Goal: Information Seeking & Learning: Learn about a topic

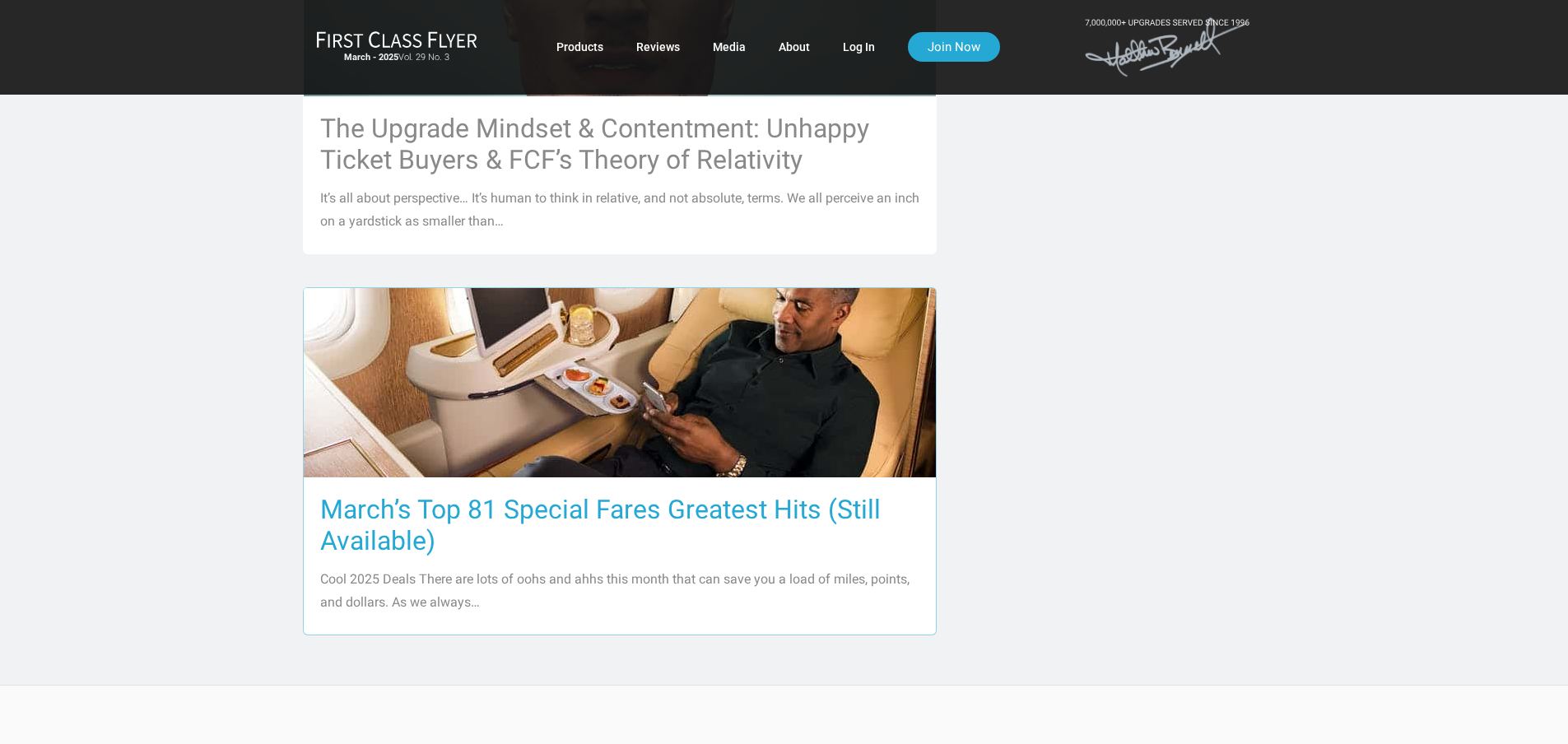
scroll to position [1400, 0]
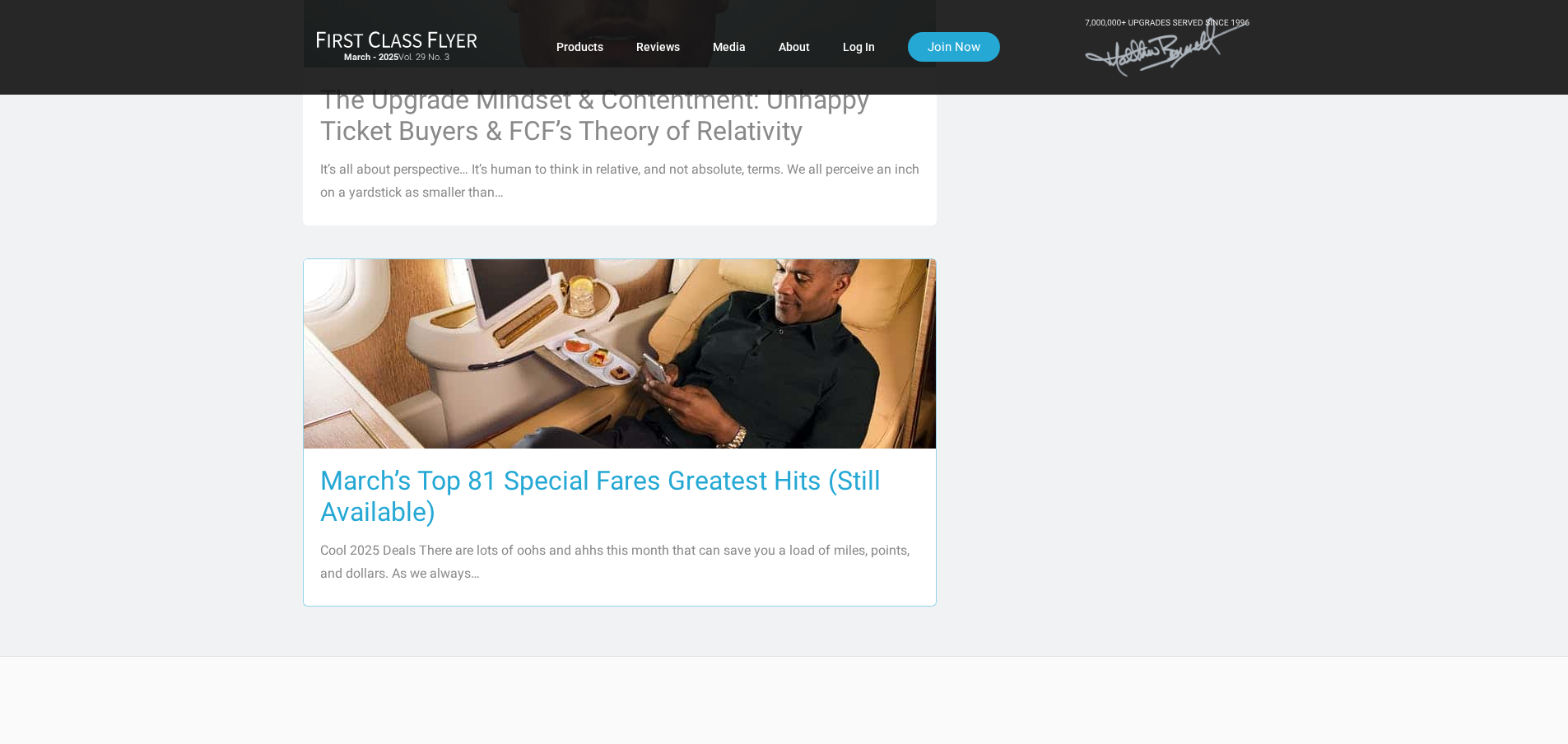
click at [455, 465] on h3 "March’s Top 81 Special Fares Greatest Hits (Still Available)" at bounding box center [620, 496] width 599 height 63
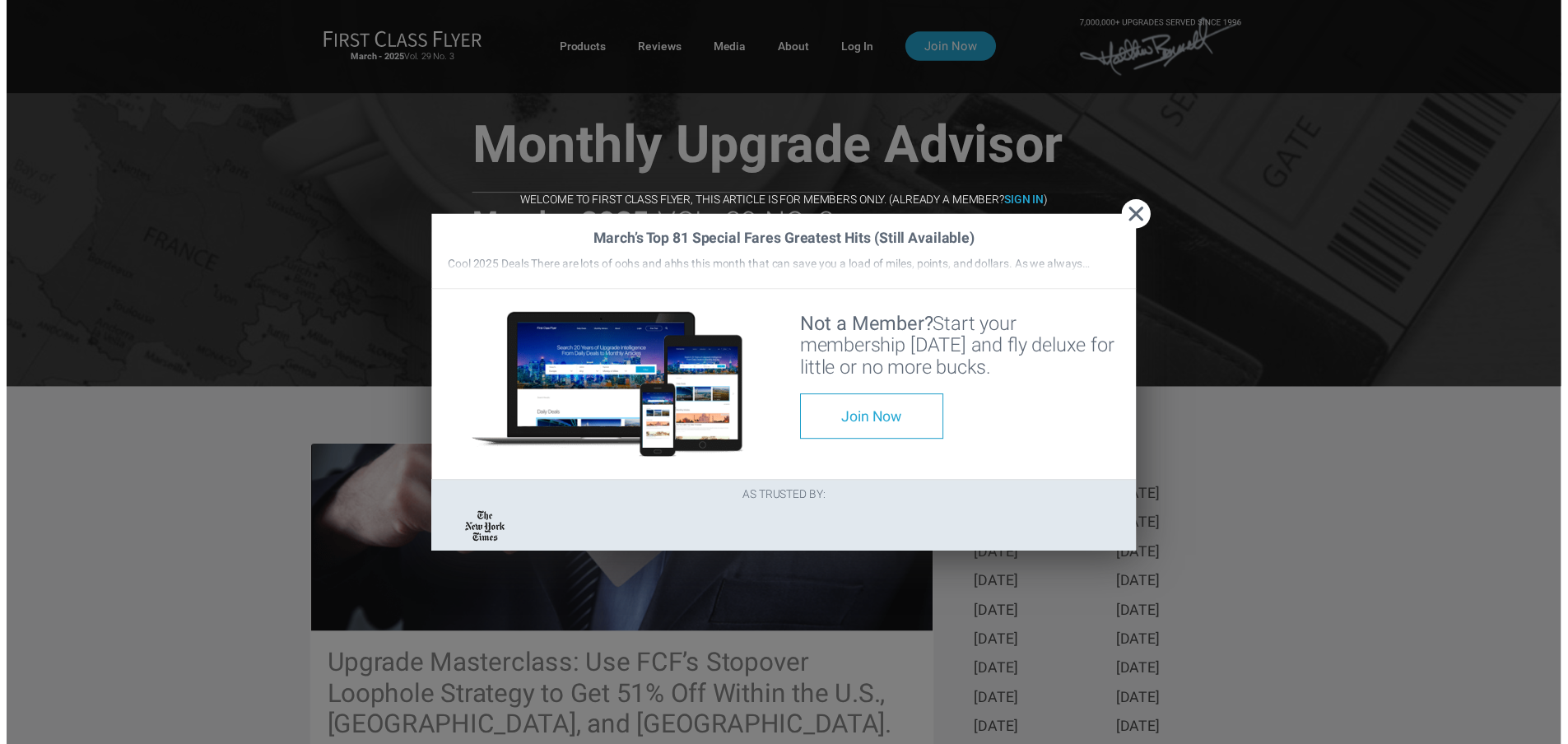
scroll to position [247, 0]
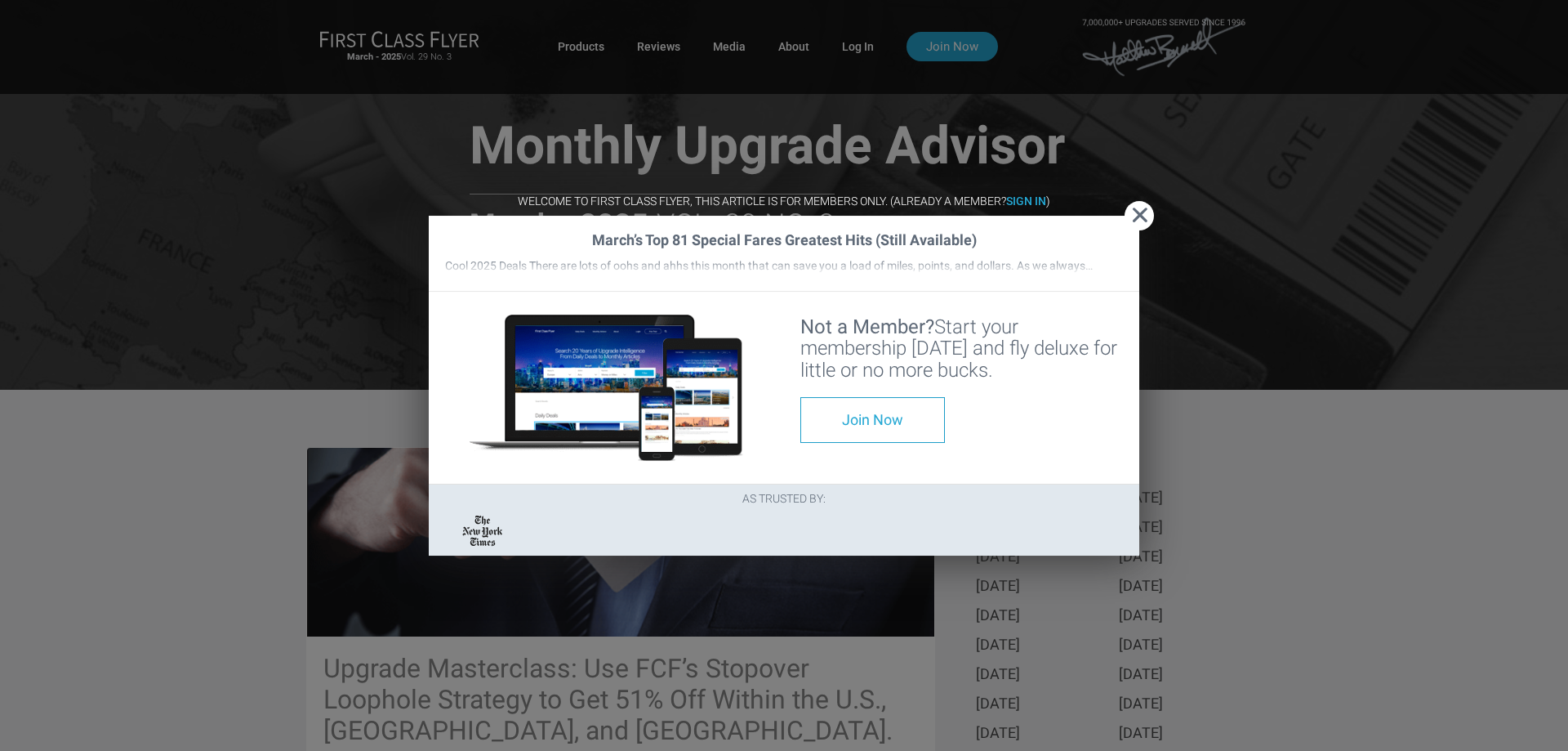
click at [1139, 206] on span "Close" at bounding box center [1139, 215] width 29 height 17
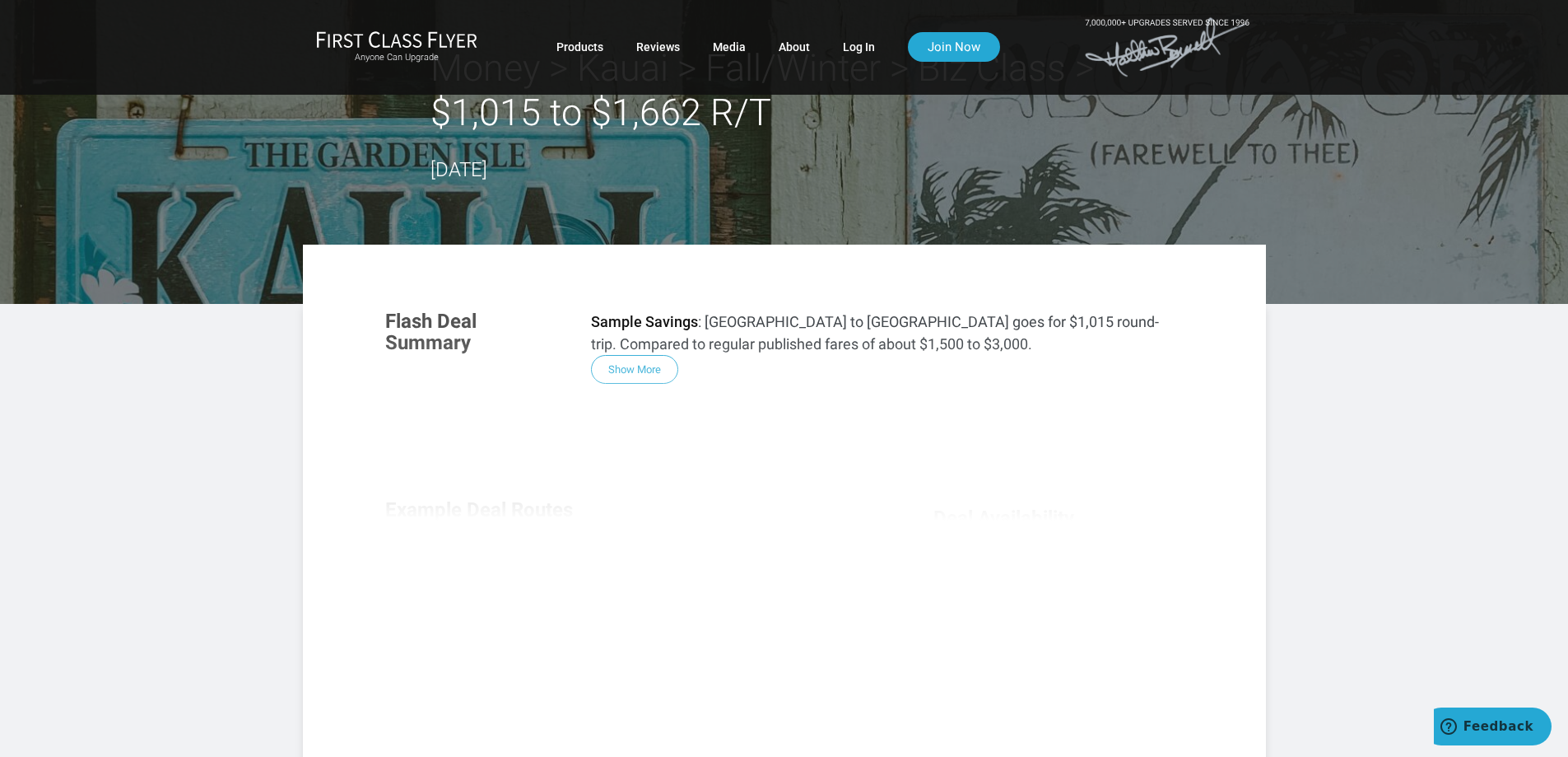
scroll to position [82, 0]
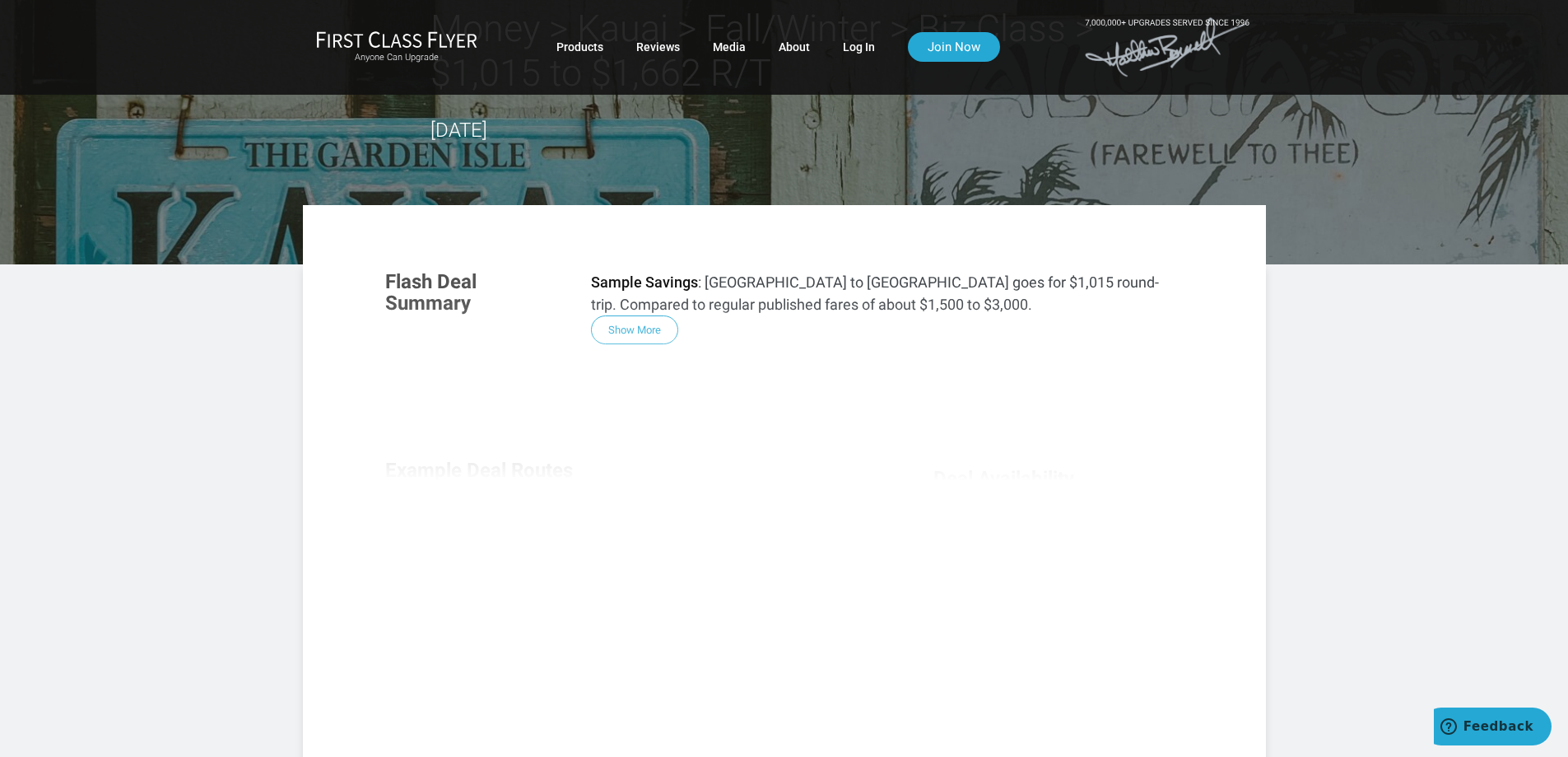
click at [648, 328] on div "Flash Deal Summary Sample Savings : [GEOGRAPHIC_DATA] to [GEOGRAPHIC_DATA] goes…" at bounding box center [784, 478] width 831 height 448
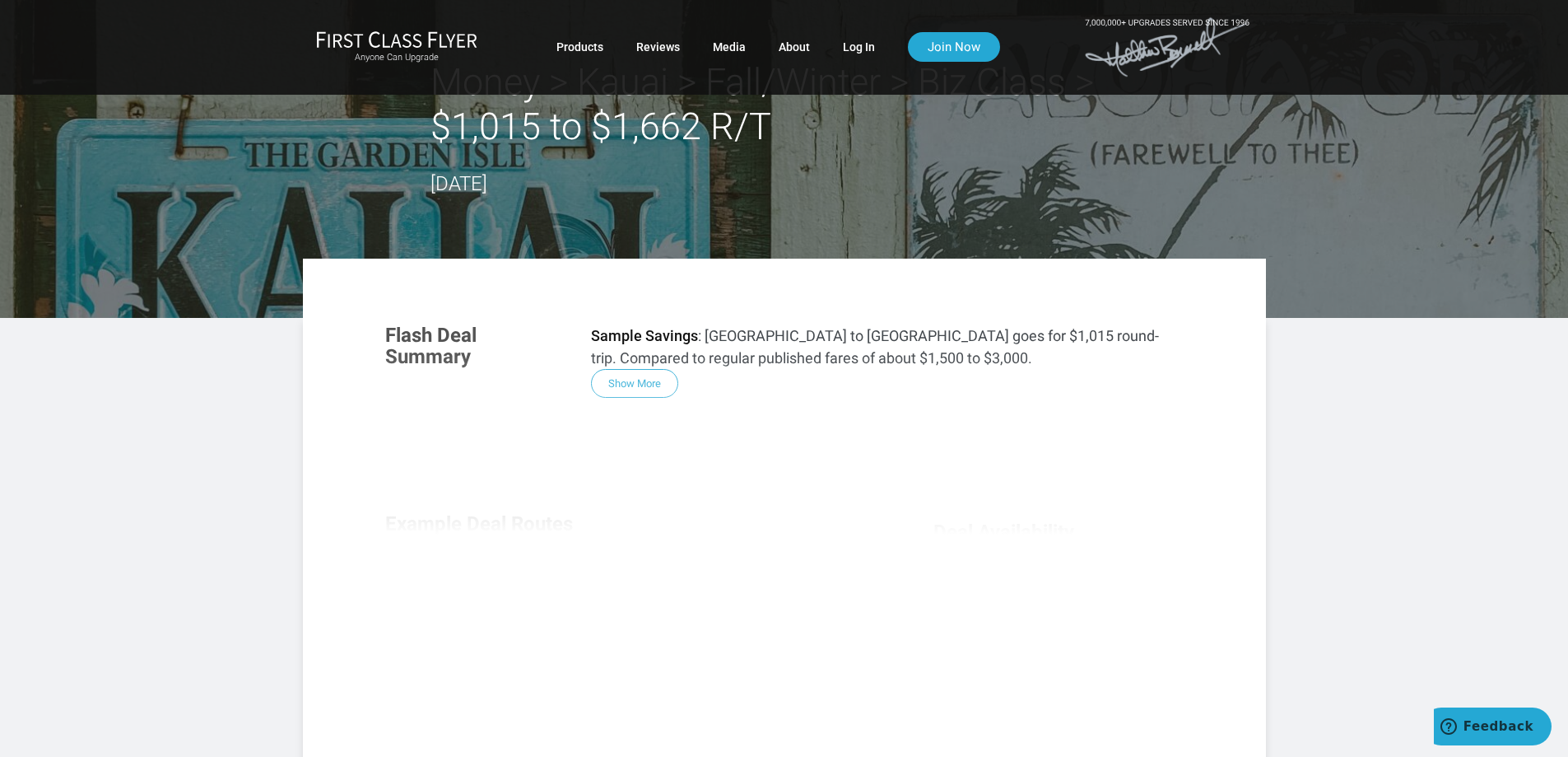
scroll to position [0, 0]
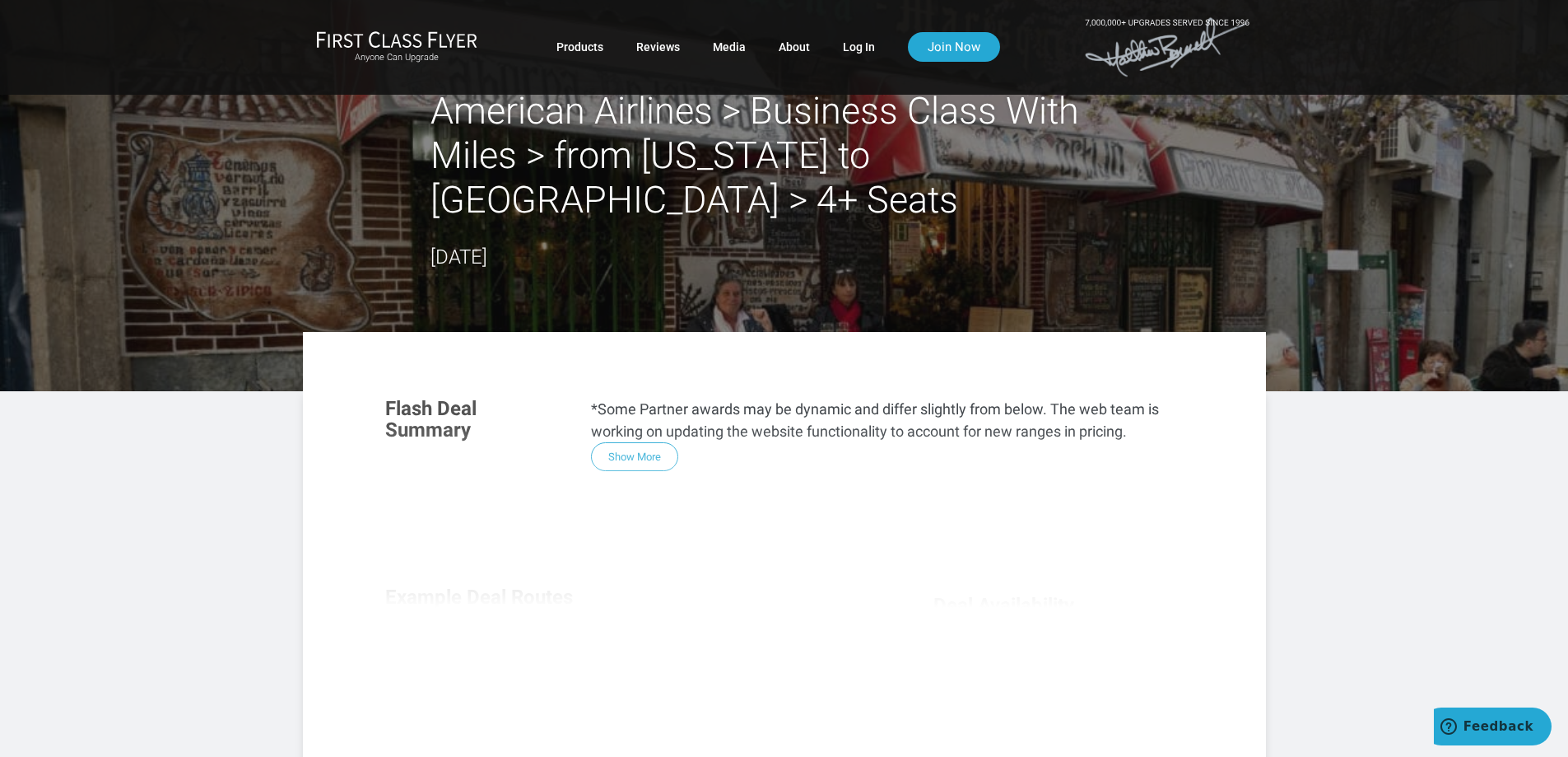
click at [617, 454] on div "Flash Deal Summary *Some Partner awards may be dynamic and differ slightly from…" at bounding box center [784, 605] width 831 height 448
click at [623, 461] on div "Flash Deal Summary *Some Partner awards may be dynamic and differ slightly from…" at bounding box center [784, 605] width 831 height 448
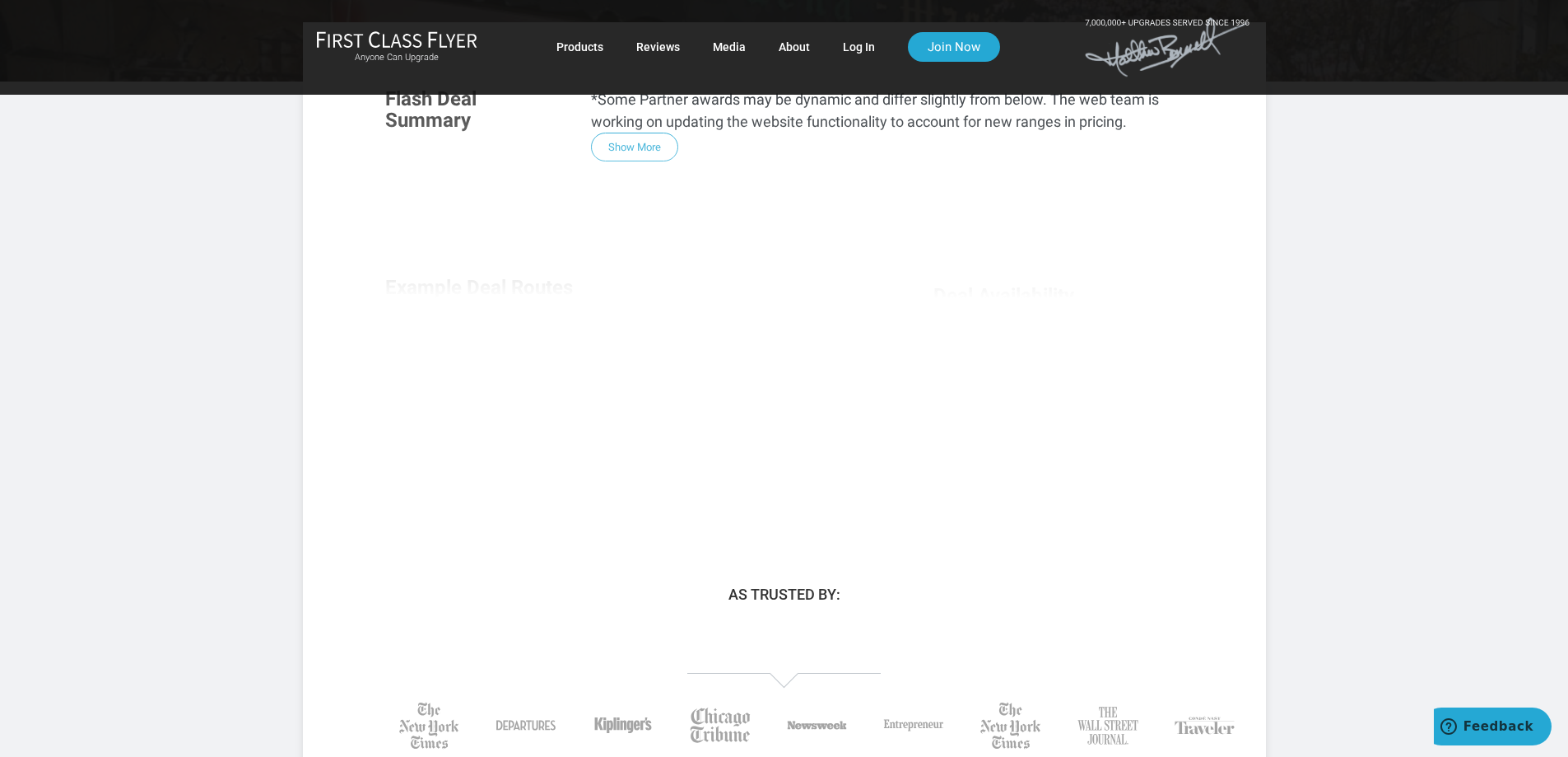
scroll to position [412, 0]
